Goal: Task Accomplishment & Management: Manage account settings

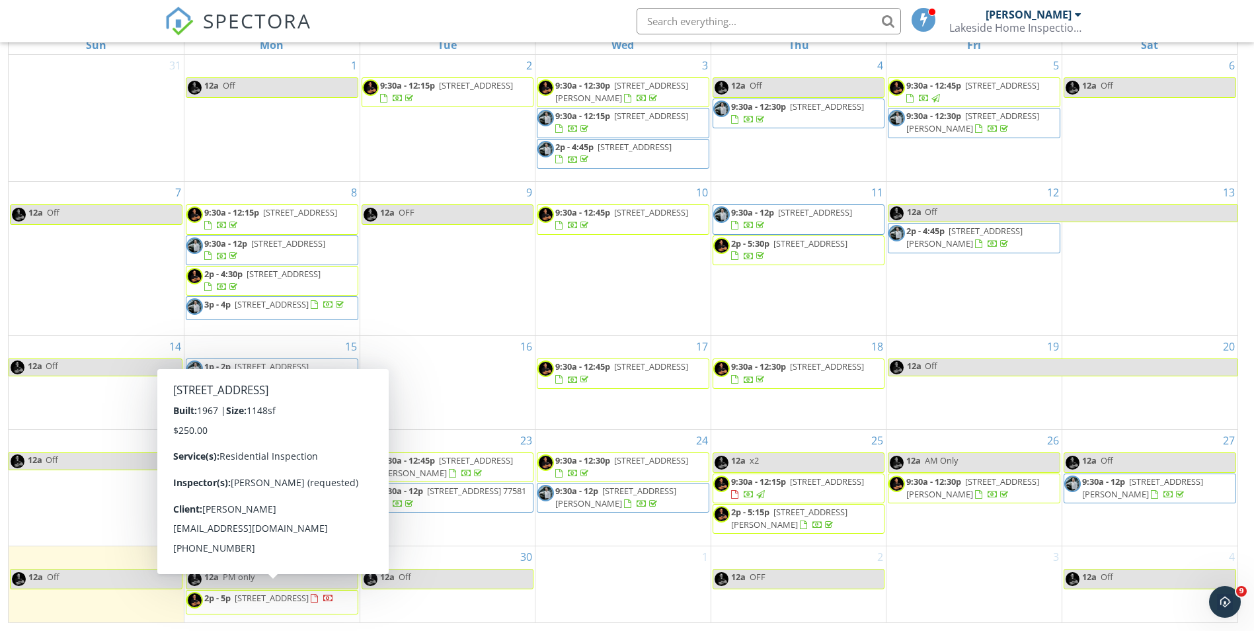
click at [323, 605] on div at bounding box center [328, 599] width 11 height 11
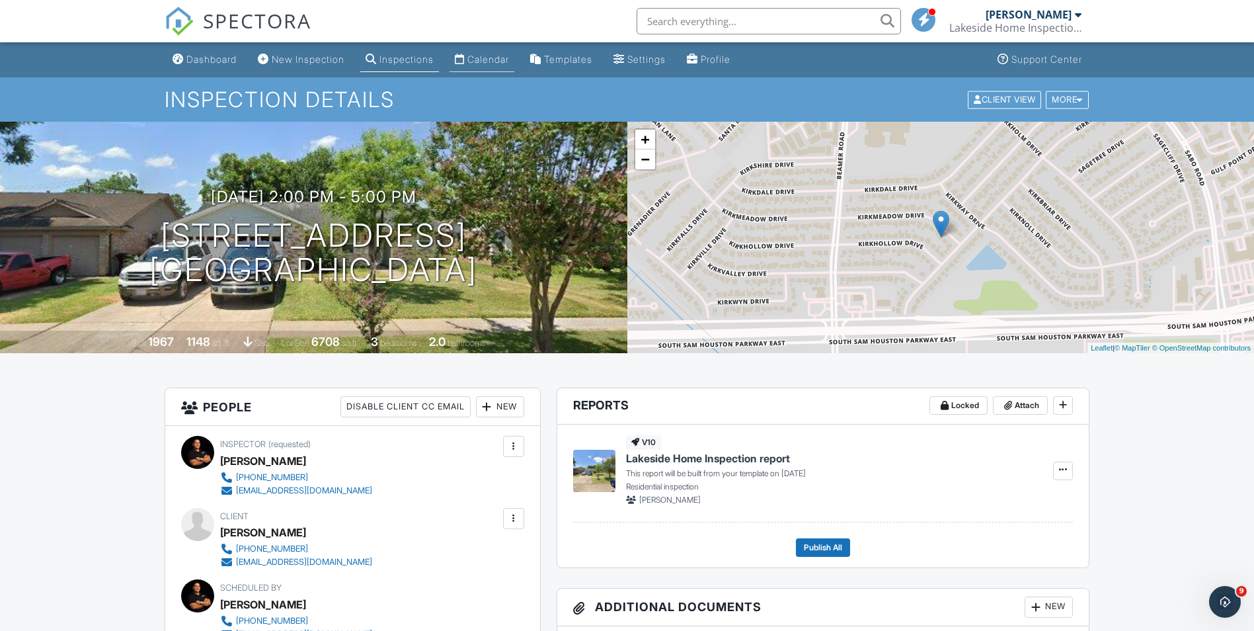
click at [509, 55] on div "Calendar" at bounding box center [488, 59] width 42 height 11
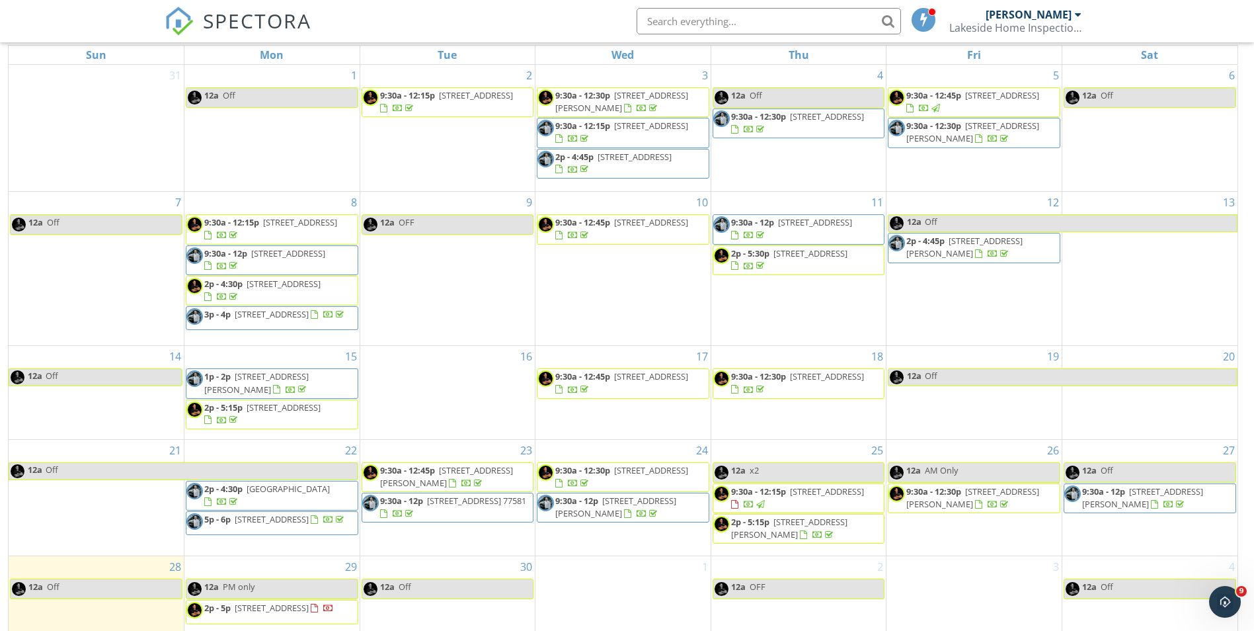
scroll to position [176, 0]
